Goal: Ask a question: Seek information or help from site administrators or community

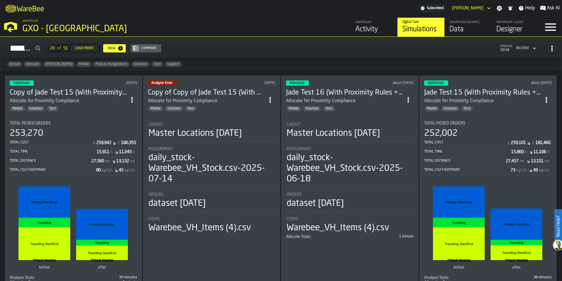
click at [359, 23] on div "Warehouse" at bounding box center [374, 22] width 37 height 4
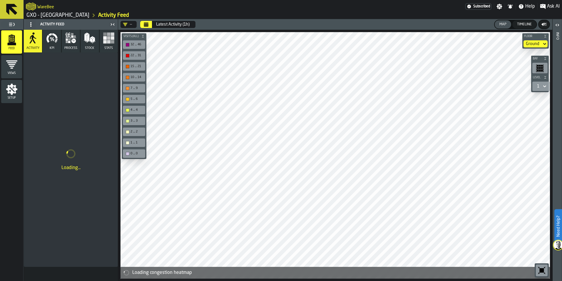
click at [146, 25] on icon "Calendar" at bounding box center [146, 24] width 5 height 5
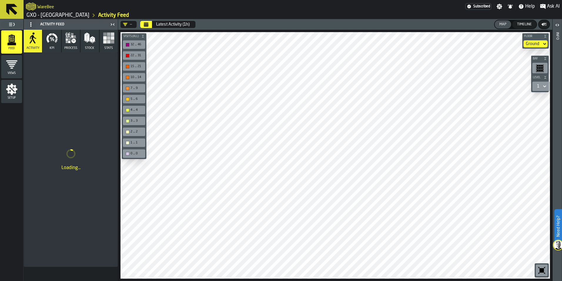
click at [165, 23] on div "Latest Activity (1h)" at bounding box center [173, 24] width 34 height 5
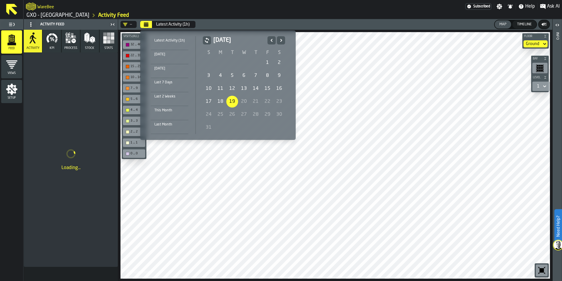
click at [269, 41] on icon "Previous" at bounding box center [272, 40] width 6 height 7
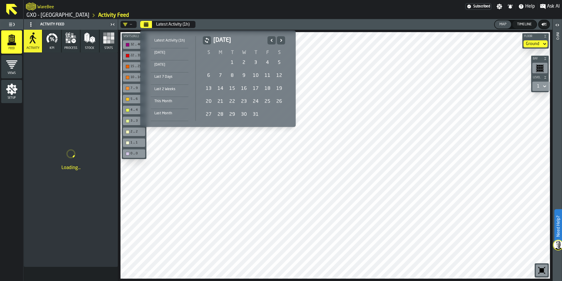
click at [269, 41] on icon "Previous" at bounding box center [272, 40] width 6 height 7
click at [234, 63] on div "3" at bounding box center [232, 63] width 12 height 12
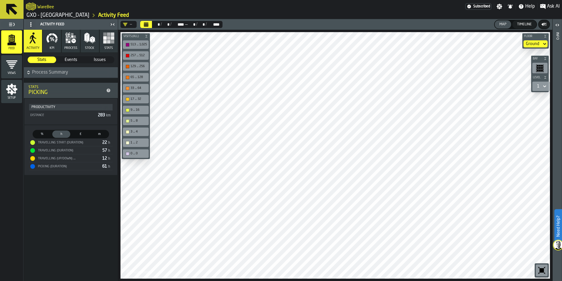
click at [65, 62] on span "Events" at bounding box center [71, 60] width 28 height 6
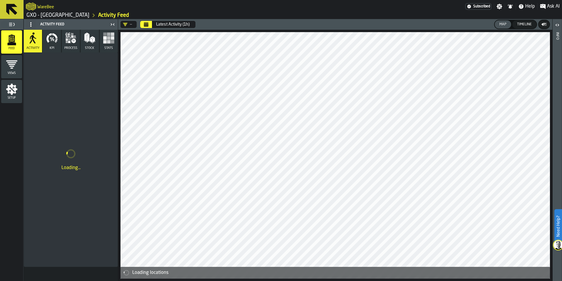
click at [146, 27] on button "Calendar" at bounding box center [146, 24] width 12 height 7
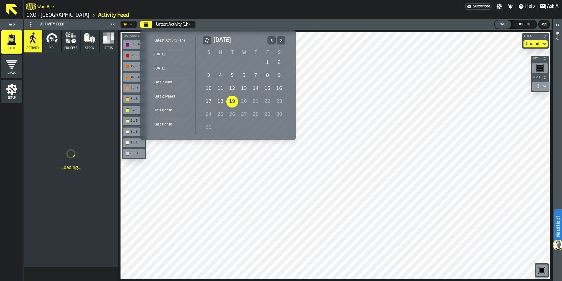
click at [272, 40] on icon "Previous" at bounding box center [272, 40] width 6 height 7
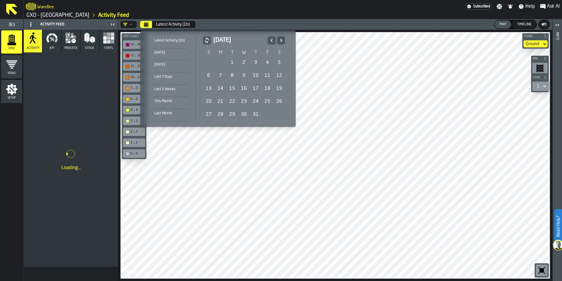
click at [272, 40] on icon "Previous" at bounding box center [272, 40] width 6 height 7
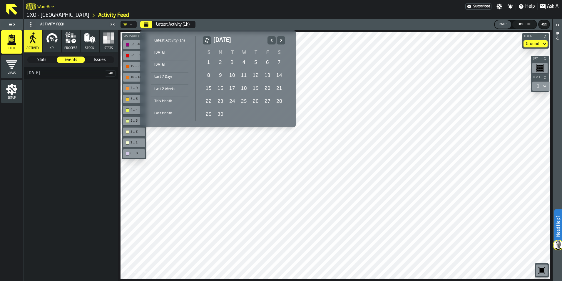
click at [232, 62] on div "3" at bounding box center [232, 63] width 12 height 12
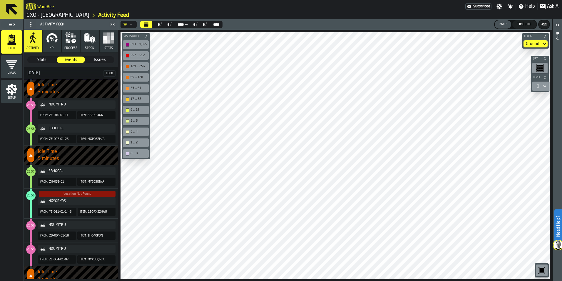
click at [108, 39] on rect "button" at bounding box center [109, 38] width 4 height 4
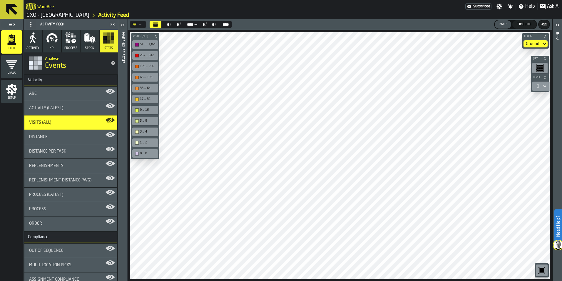
click at [81, 41] on button "Stock" at bounding box center [90, 41] width 18 height 23
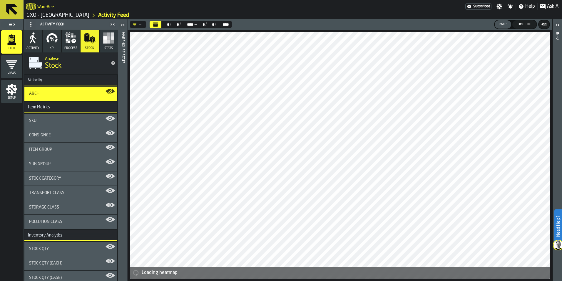
click at [71, 41] on icon "button" at bounding box center [73, 41] width 4 height 4
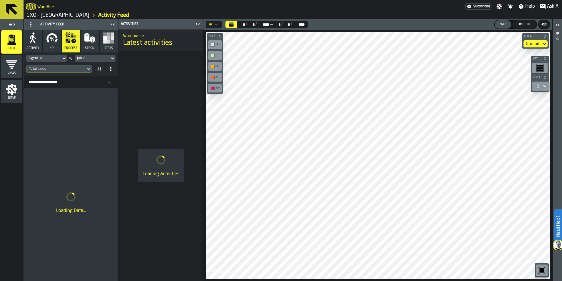
click at [74, 79] on input "Search Resources..." at bounding box center [70, 82] width 89 height 8
paste input "**********"
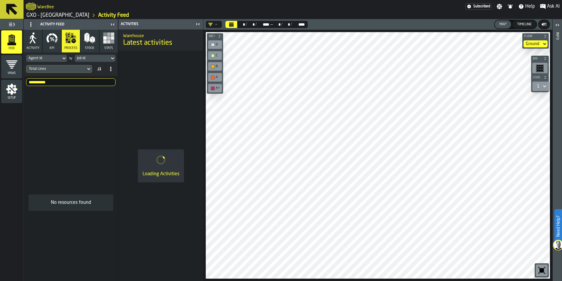
type input "**********"
click at [108, 82] on input "**********" at bounding box center [70, 82] width 89 height 8
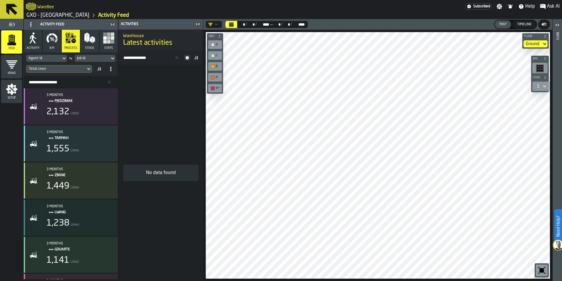
click at [234, 25] on button "Calendar" at bounding box center [232, 24] width 12 height 7
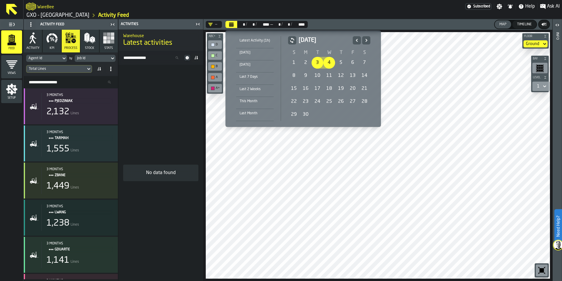
click at [354, 39] on icon "Previous" at bounding box center [357, 40] width 6 height 7
click at [350, 109] on div "30" at bounding box center [353, 115] width 12 height 12
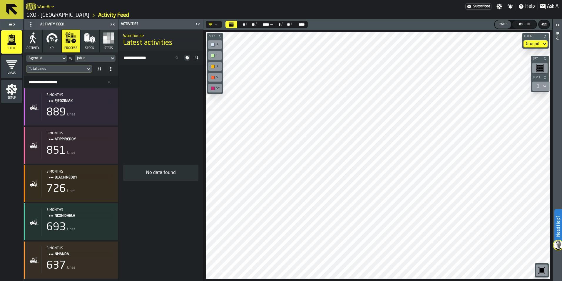
click at [57, 70] on div "Total Lines" at bounding box center [56, 69] width 55 height 4
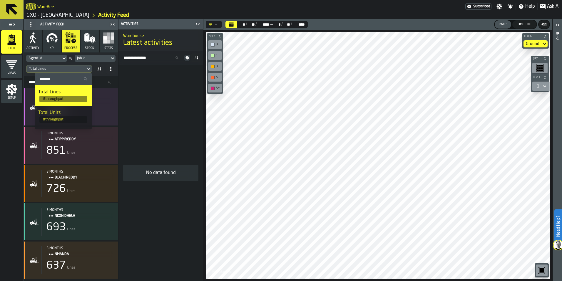
click at [141, 101] on div "No data found" at bounding box center [161, 173] width 85 height 216
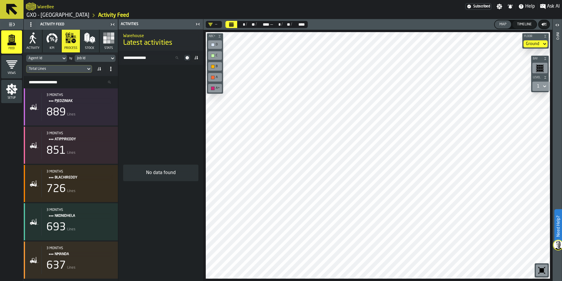
click at [73, 81] on input "Search Resources..." at bounding box center [70, 82] width 89 height 8
paste input "**********"
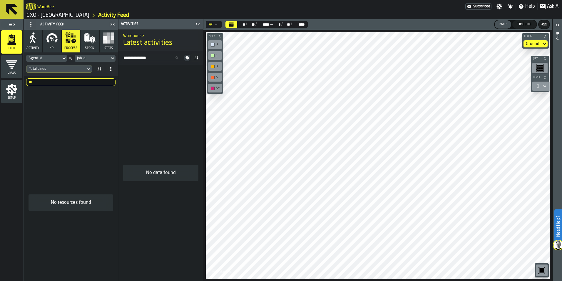
type input "*"
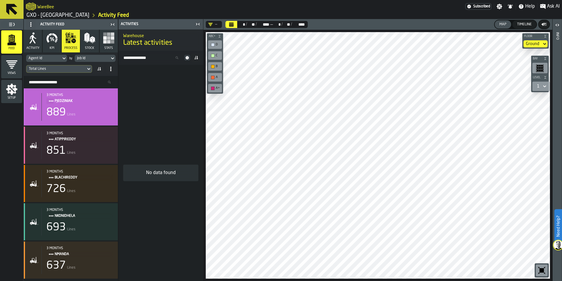
click at [92, 113] on div "889 Lines" at bounding box center [79, 112] width 67 height 12
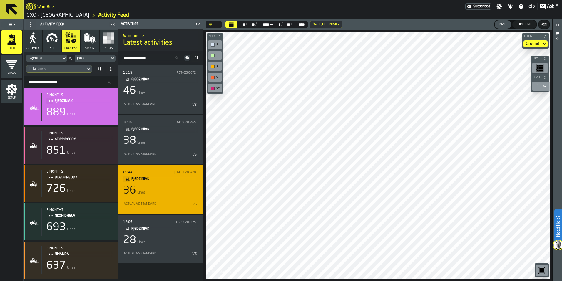
scroll to position [265, 0]
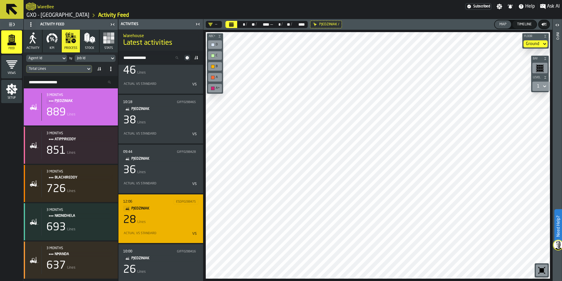
click at [172, 222] on div "28 Lines" at bounding box center [160, 220] width 75 height 12
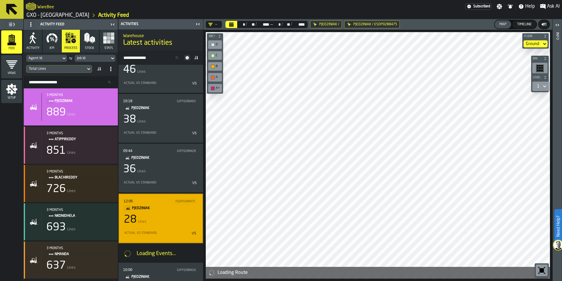
scroll to position [317, 0]
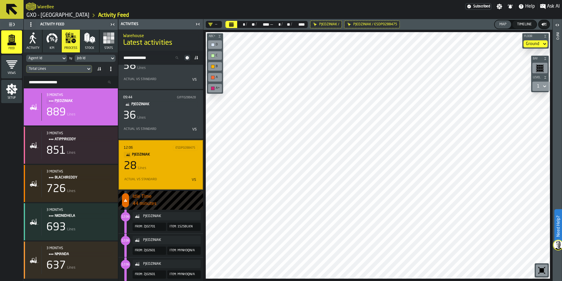
click at [331, 241] on div at bounding box center [378, 155] width 344 height 246
click at [312, 280] on html "Need Help? WareBee Subscribed Settings Notifications Help Ask AI GXO - Wellingb…" at bounding box center [281, 140] width 562 height 281
click at [554, 5] on span "Ask AI" at bounding box center [553, 6] width 13 height 7
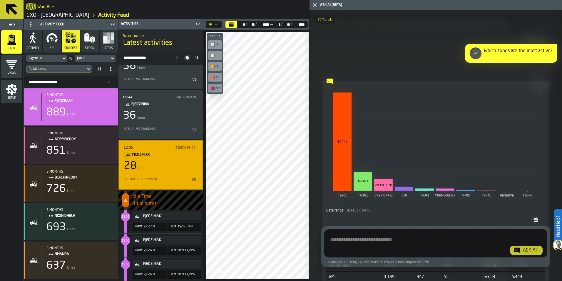
click at [377, 246] on textarea "Ask AI about the warehouse Activity" at bounding box center [436, 244] width 219 height 21
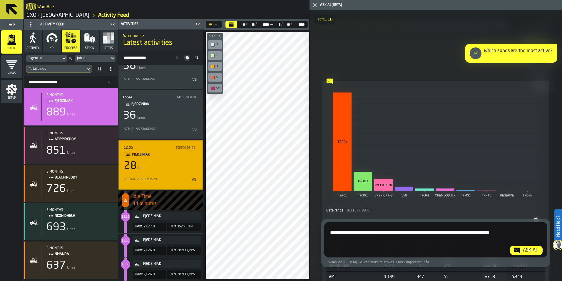
type textarea "**********"
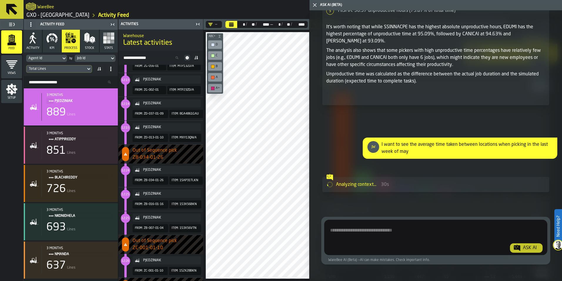
scroll to position [847, 0]
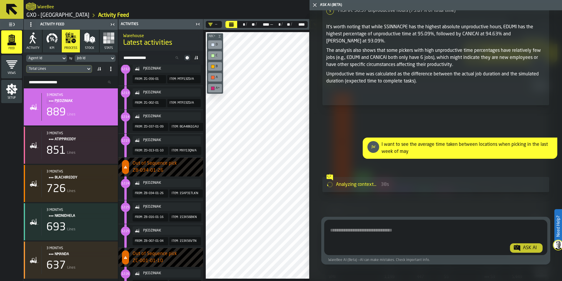
click at [314, 6] on polygon "button-toggle-Close me" at bounding box center [315, 5] width 4 height 4
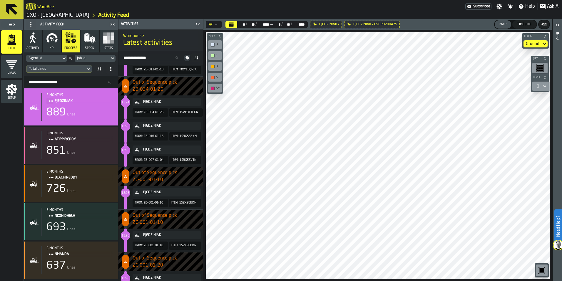
scroll to position [935, 0]
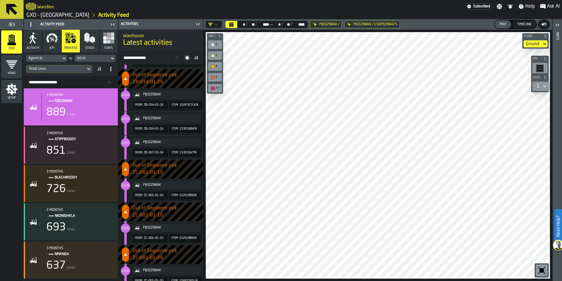
click at [389, 0] on main "WareBee Subscribed Settings Notifications Help Ask AI GXO - Wellingborough Acti…" at bounding box center [281, 140] width 562 height 281
click at [548, 6] on span "Ask AI" at bounding box center [553, 6] width 13 height 7
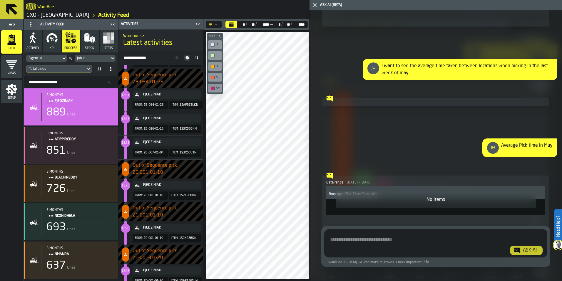
scroll to position [6505, 0]
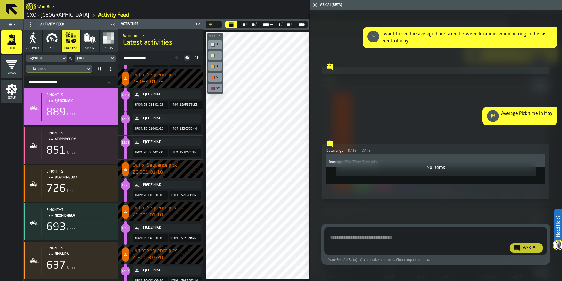
click at [230, 25] on icon "Calendar" at bounding box center [231, 25] width 4 height 3
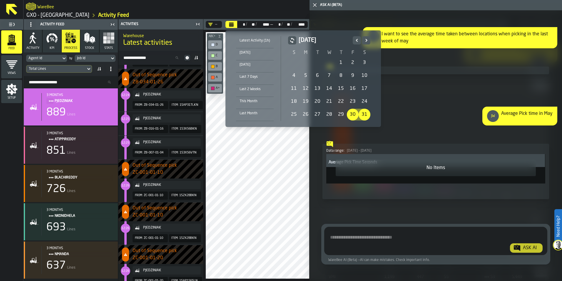
click at [253, 43] on div "Latest Activity (1h)" at bounding box center [255, 40] width 38 height 6
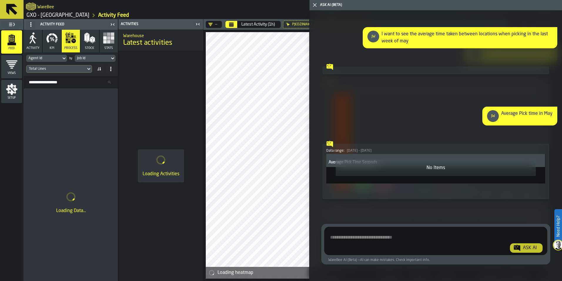
click at [380, 238] on textarea "Ask AI about the warehouse Activity" at bounding box center [436, 241] width 219 height 21
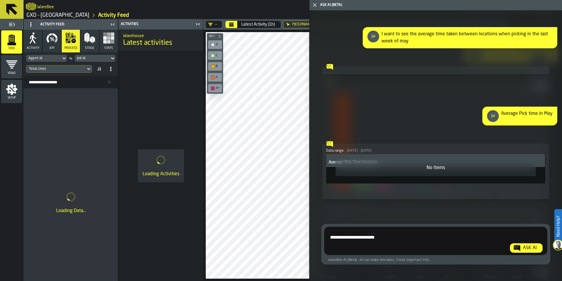
type textarea "**********"
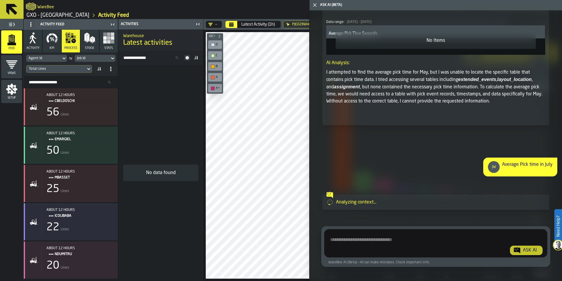
scroll to position [6654, 0]
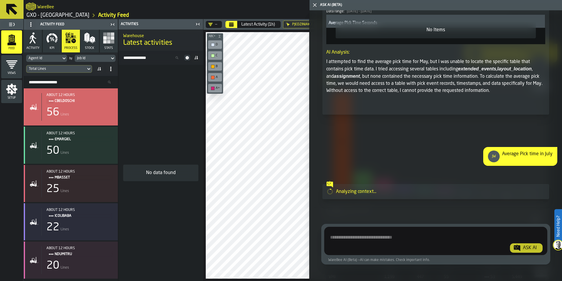
click at [65, 120] on div "about 12 hours CBELDOSCHI 56 Lines" at bounding box center [77, 107] width 72 height 28
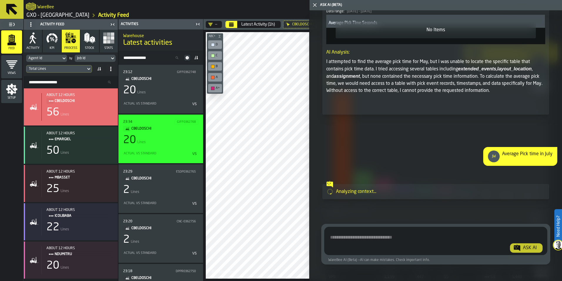
click at [160, 141] on div "20 Lines" at bounding box center [160, 140] width 75 height 12
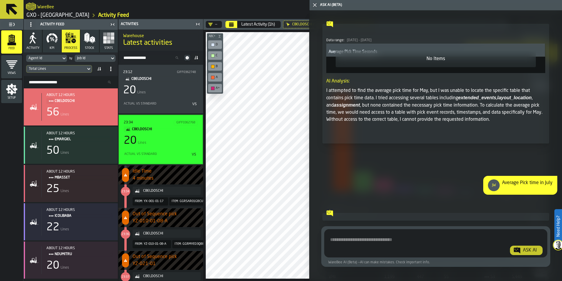
scroll to position [6647, 0]
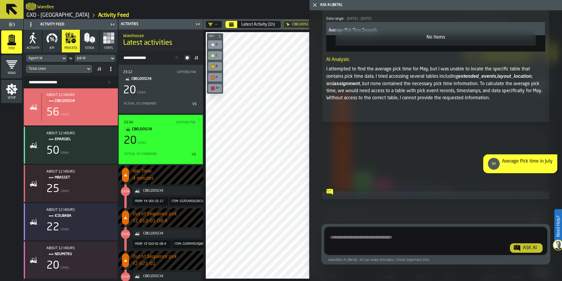
click at [369, 232] on textarea "Ask AI about the warehouse Activity" at bounding box center [435, 241] width 217 height 21
type textarea "*"
type textarea "**********"
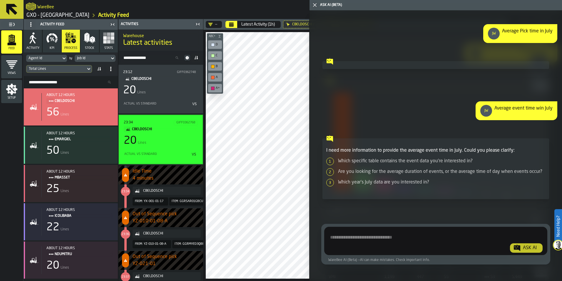
scroll to position [6777, 0]
click at [422, 238] on textarea "**********" at bounding box center [435, 241] width 217 height 21
type textarea "**********"
click at [461, 236] on textarea "**********" at bounding box center [435, 241] width 217 height 21
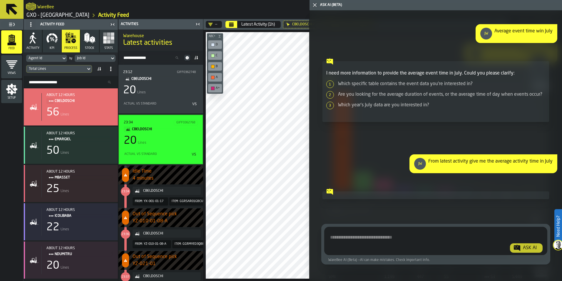
scroll to position [6855, 0]
click at [316, 5] on icon "button-toggle-Close me" at bounding box center [314, 4] width 7 height 7
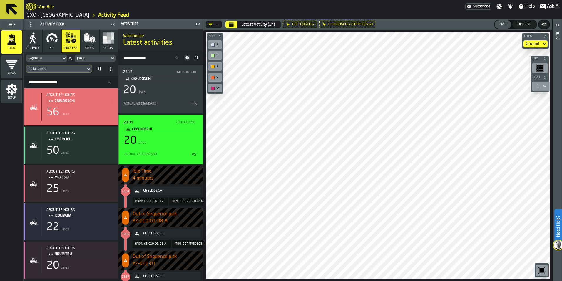
click at [305, 31] on div "Floor Ground Bay Level 1 M A K I N G W A R E H O U S E S M O R E EF F I C I E N…" at bounding box center [378, 155] width 349 height 251
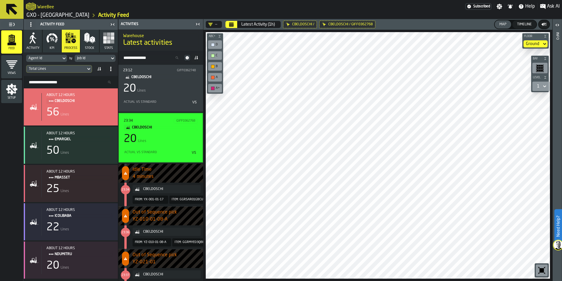
scroll to position [0, 0]
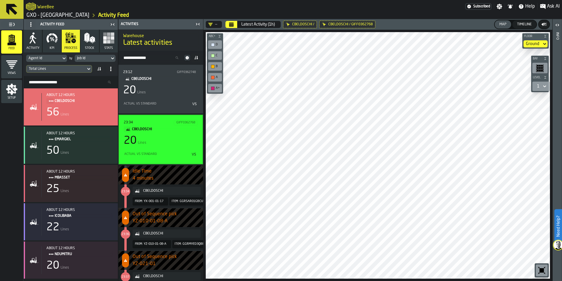
click at [59, 14] on link "GXO - [GEOGRAPHIC_DATA]" at bounding box center [57, 15] width 63 height 6
